Goal: Information Seeking & Learning: Learn about a topic

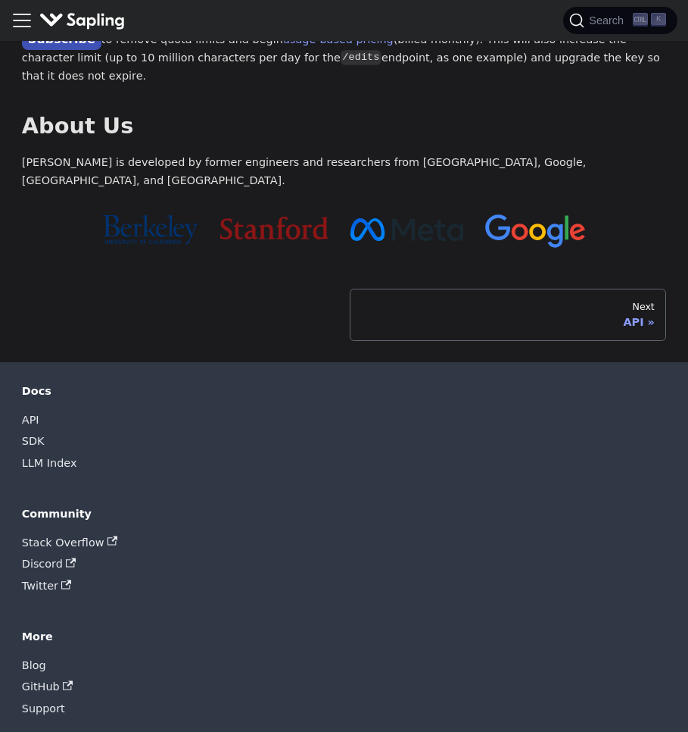
scroll to position [516, 0]
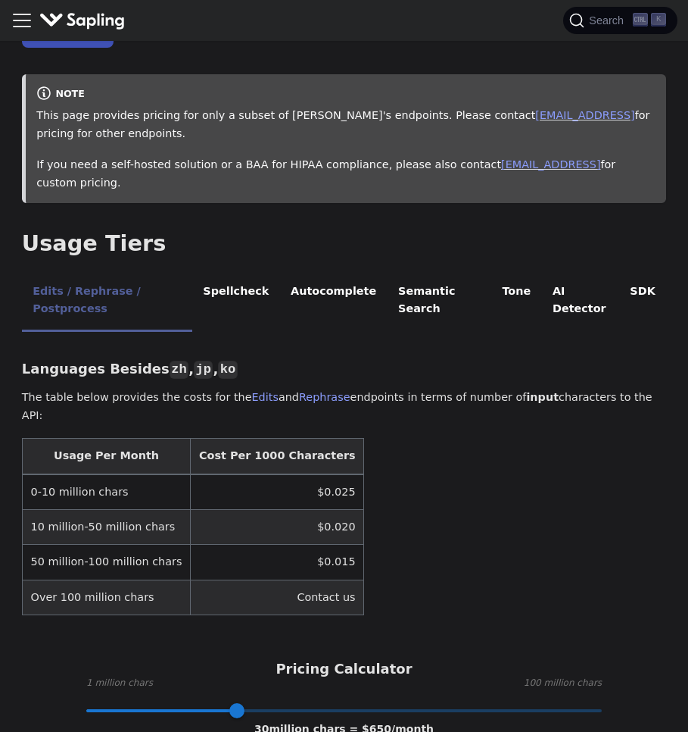
scroll to position [188, 0]
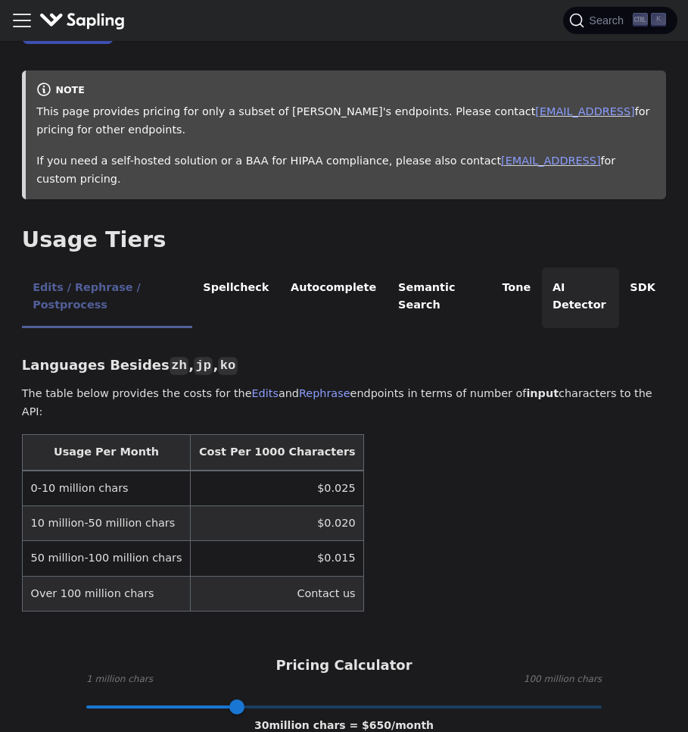
click at [569, 282] on li "AI Detector" at bounding box center [580, 297] width 77 height 60
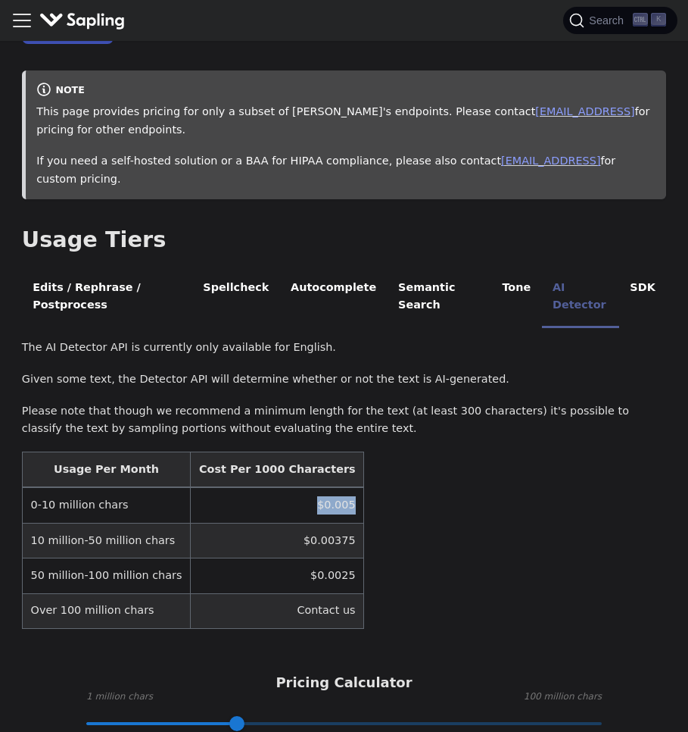
drag, startPoint x: 279, startPoint y: 468, endPoint x: 314, endPoint y: 471, distance: 34.2
click at [314, 487] on td "$0.005" at bounding box center [277, 505] width 173 height 36
copy td "$0.005"
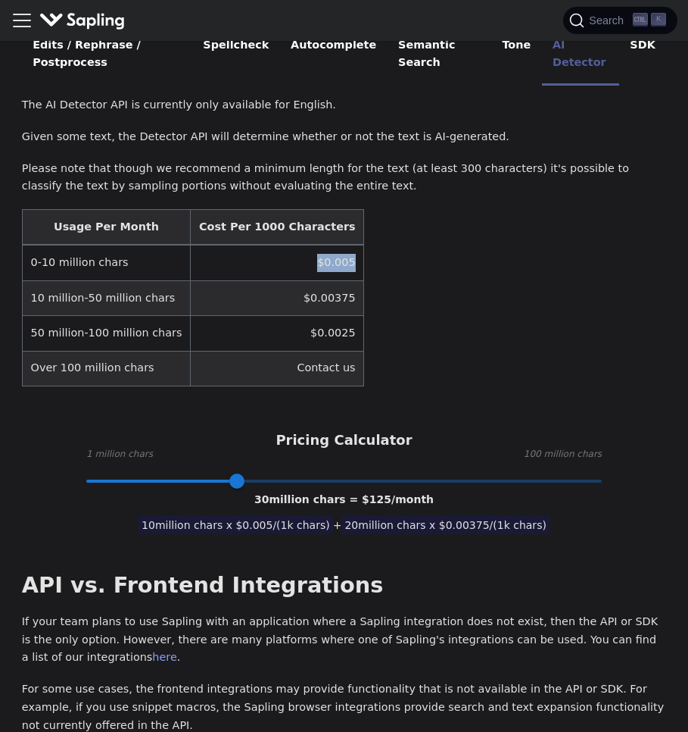
scroll to position [433, 0]
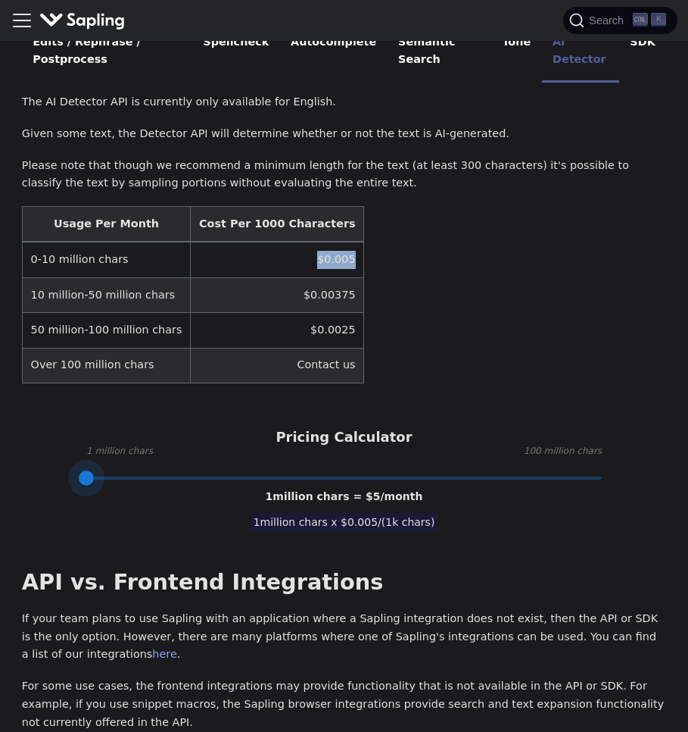
drag, startPoint x: 234, startPoint y: 445, endPoint x: 73, endPoint y: 448, distance: 161.3
click at [79, 470] on span at bounding box center [86, 477] width 15 height 15
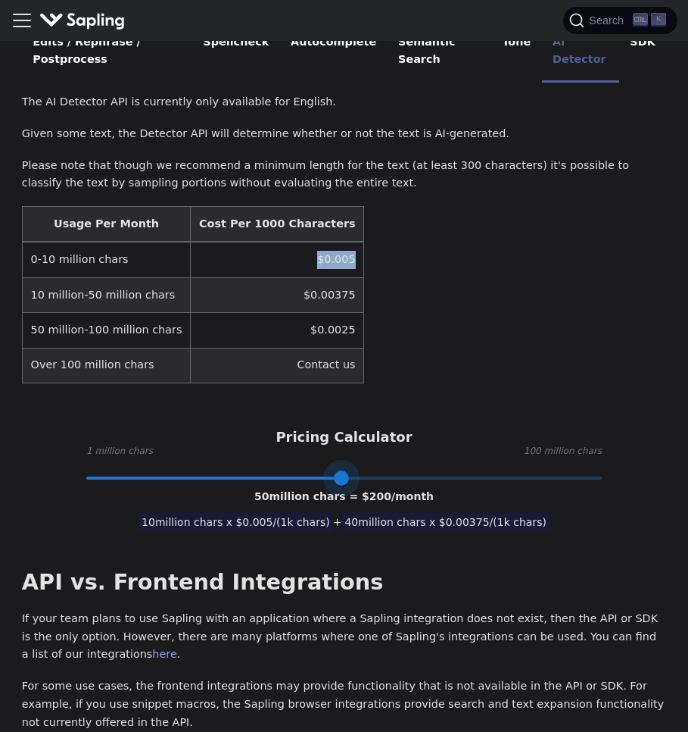
drag, startPoint x: 73, startPoint y: 448, endPoint x: 342, endPoint y: 436, distance: 269.1
click at [342, 470] on span at bounding box center [341, 477] width 15 height 15
type input "1"
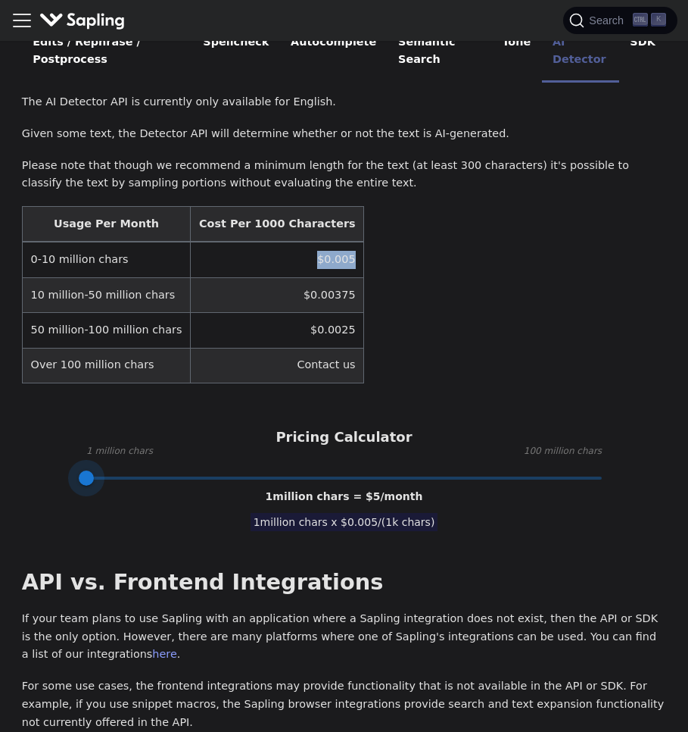
drag, startPoint x: 342, startPoint y: 436, endPoint x: 11, endPoint y: 460, distance: 331.8
click at [11, 460] on div "Pricing On this page API Pricing Subscribe to the API here (using the email for…" at bounding box center [344, 542] width 666 height 1848
click at [284, 490] on span "1 million chars = $ 5 /month" at bounding box center [345, 496] width 158 height 12
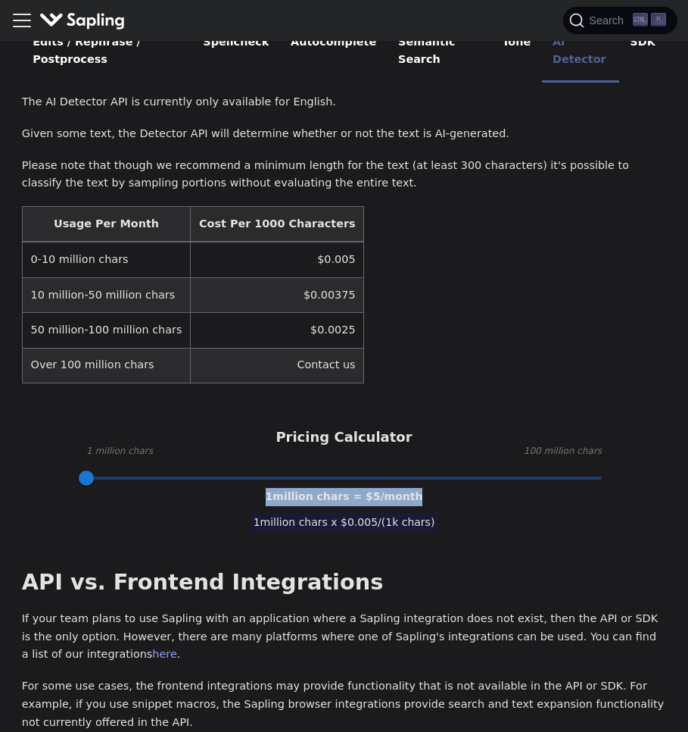
click at [284, 490] on span "1 million chars = $ 5 /month" at bounding box center [345, 496] width 158 height 12
copy span "1 million chars = $ 5 /month"
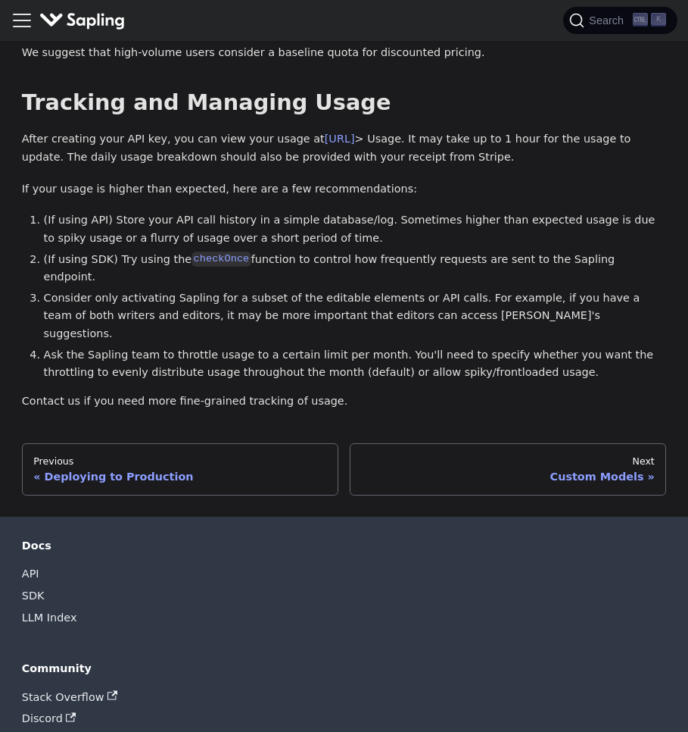
scroll to position [1418, 0]
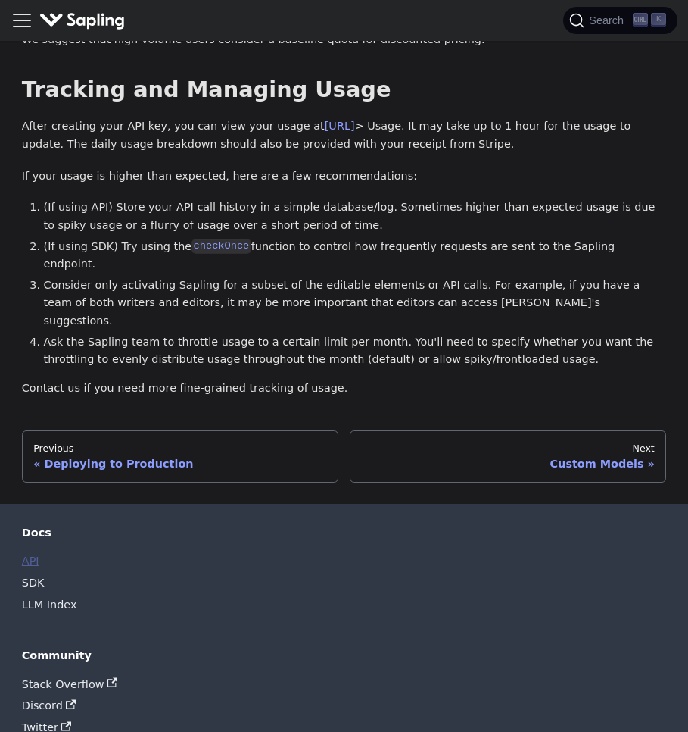
click at [27, 550] on link "API" at bounding box center [30, 561] width 17 height 22
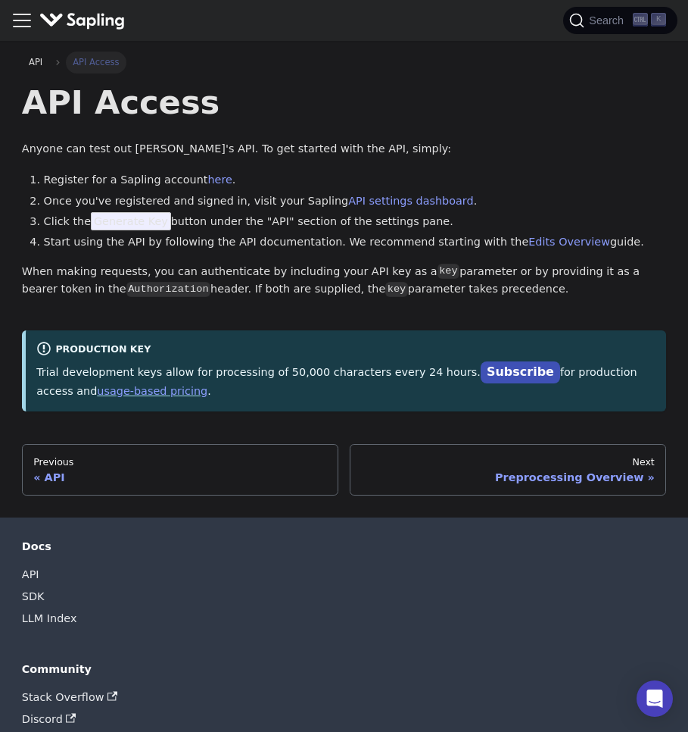
click at [139, 226] on span "Generate Key" at bounding box center [131, 221] width 80 height 18
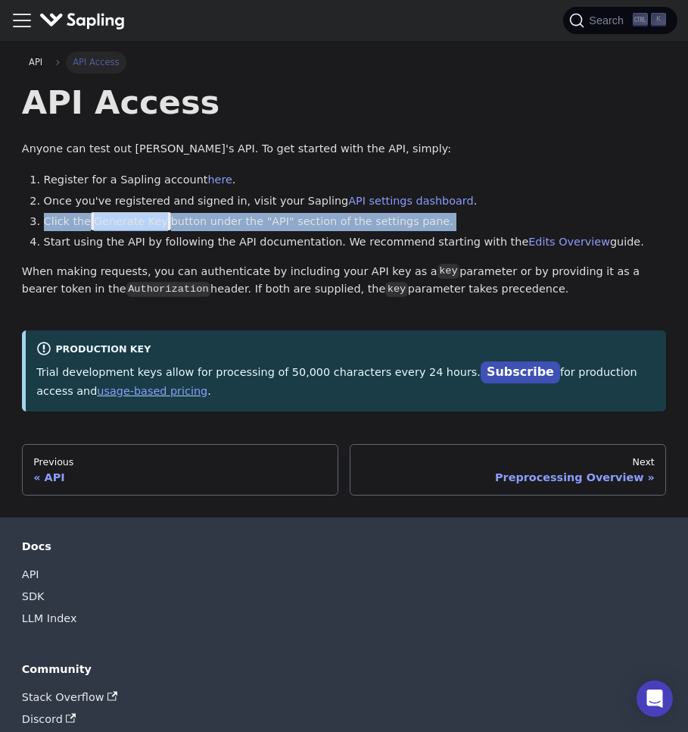
click at [139, 226] on span "Generate Key" at bounding box center [131, 221] width 80 height 18
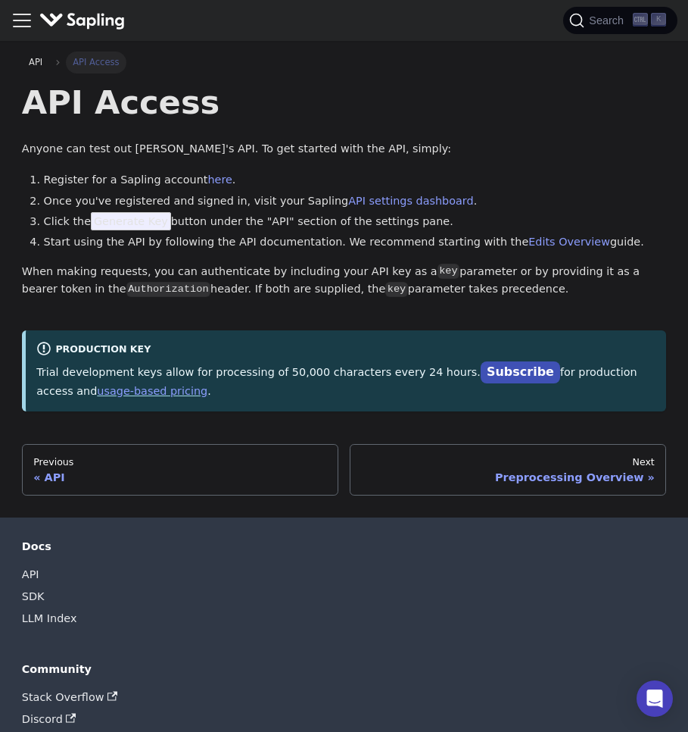
click at [264, 241] on li "Start using the API by following the API documentation. We recommend starting w…" at bounding box center [355, 242] width 623 height 18
click at [417, 269] on p "When making requests, you can authenticate by including your API key as a key p…" at bounding box center [344, 281] width 644 height 36
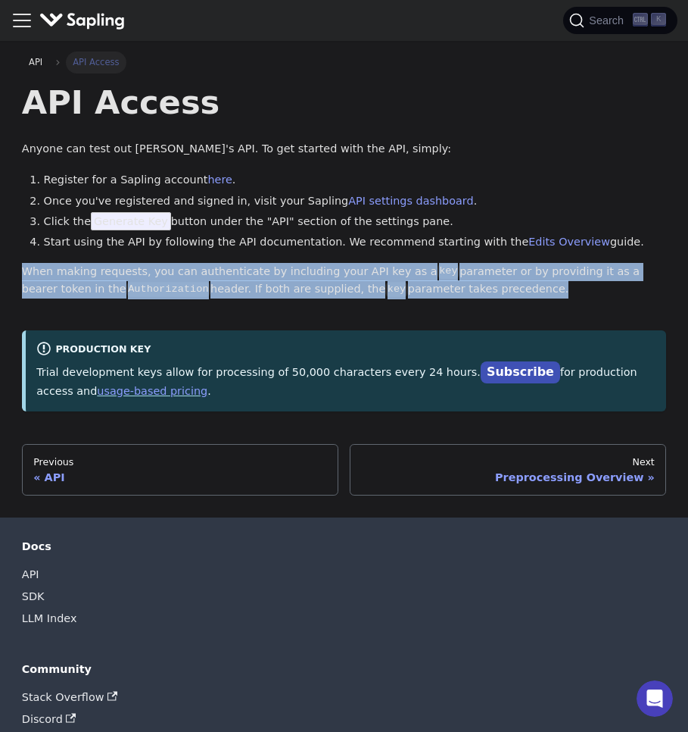
click at [417, 269] on p "When making requests, you can authenticate by including your API key as a key p…" at bounding box center [344, 281] width 644 height 36
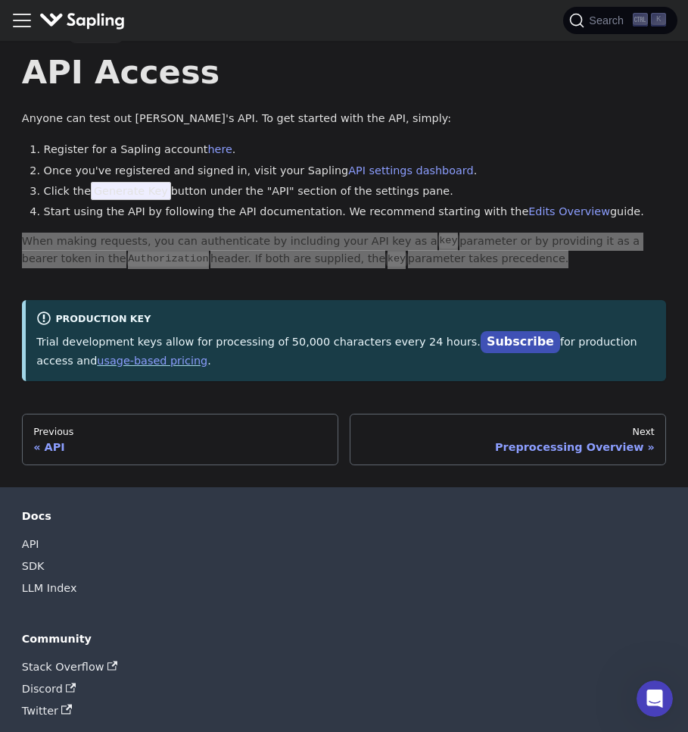
scroll to position [226, 0]
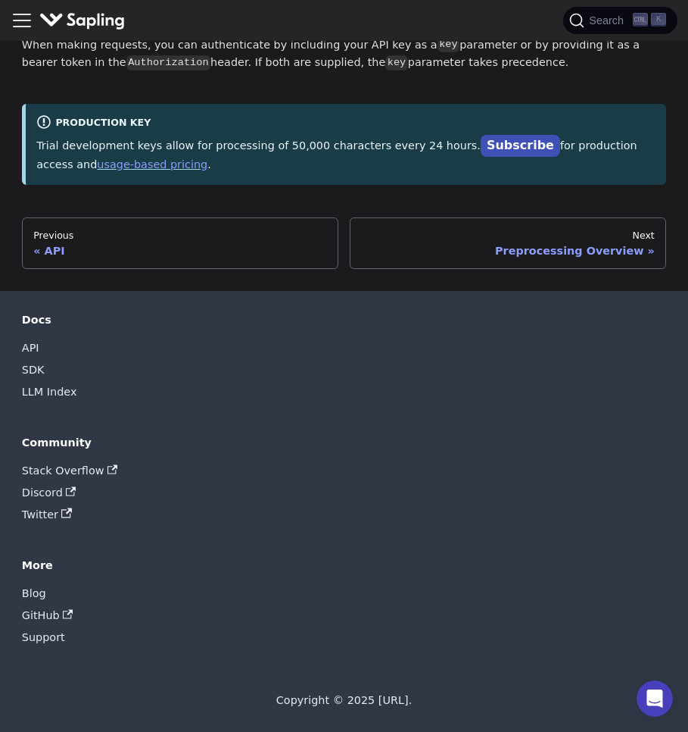
click at [105, 145] on p "Trial development keys allow for processing of 50,000 characters every 24 hours…" at bounding box center [345, 155] width 619 height 38
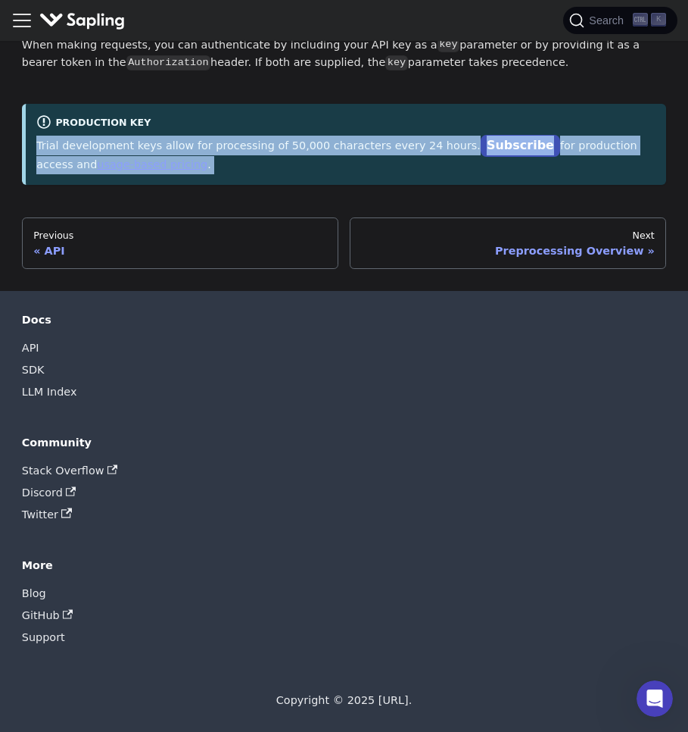
click at [105, 145] on p "Trial development keys allow for processing of 50,000 characters every 24 hours…" at bounding box center [345, 155] width 619 height 38
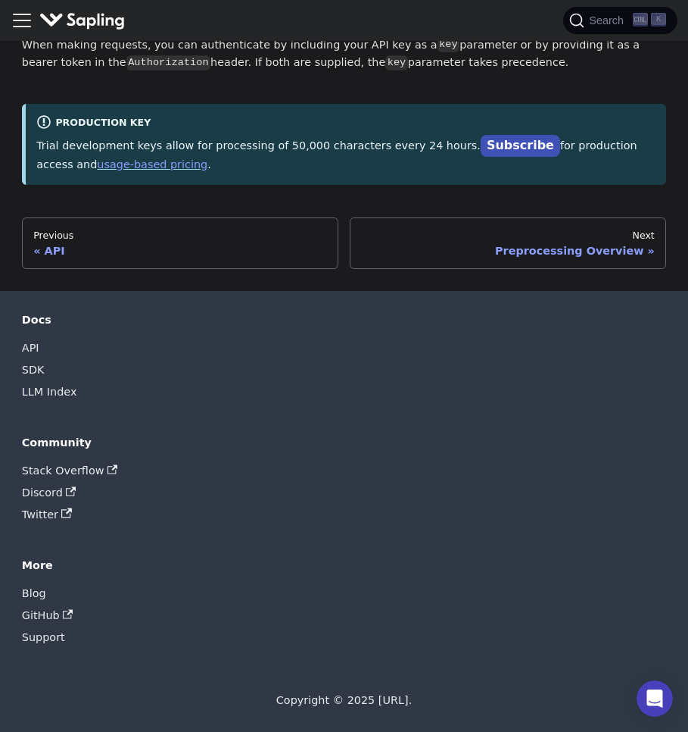
scroll to position [0, 0]
